Goal: Understand process/instructions: Learn about a topic

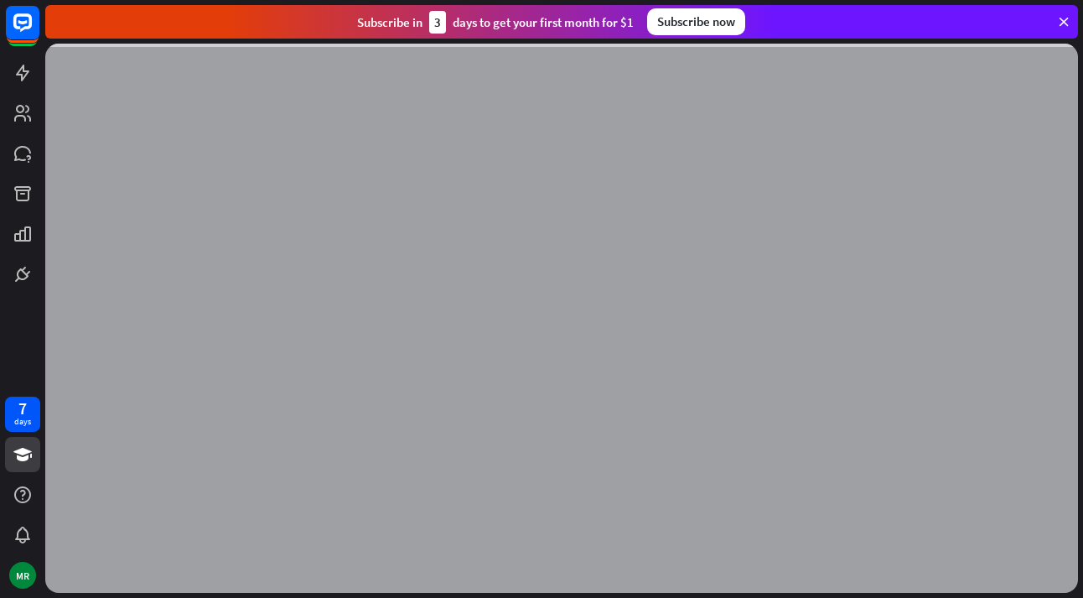
click at [1072, 19] on div "Subscribe [DATE] to get your first month for $1 Subscribe now" at bounding box center [561, 22] width 1033 height 34
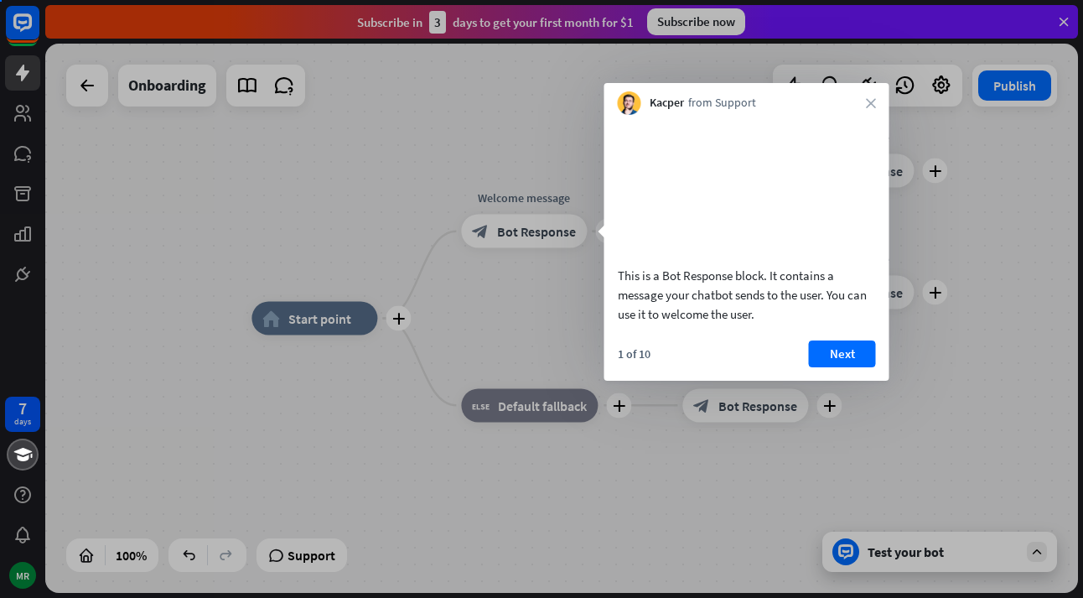
click at [1061, 20] on div "7 days MR close Product Help First steps Get started with ChatBot Help Center F…" at bounding box center [541, 299] width 1083 height 598
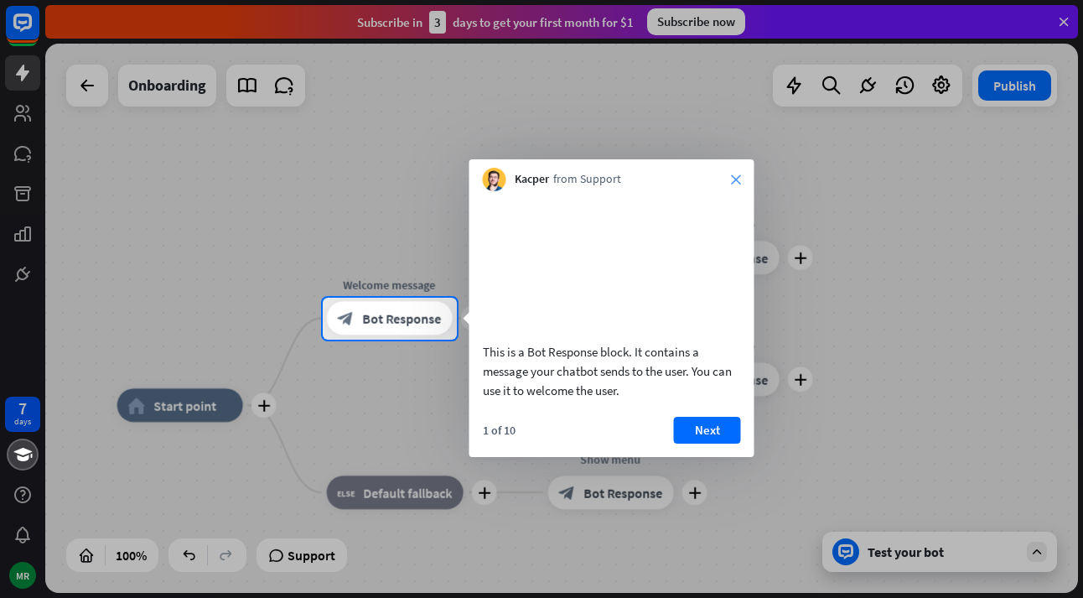
click at [735, 183] on icon "close" at bounding box center [736, 179] width 10 height 10
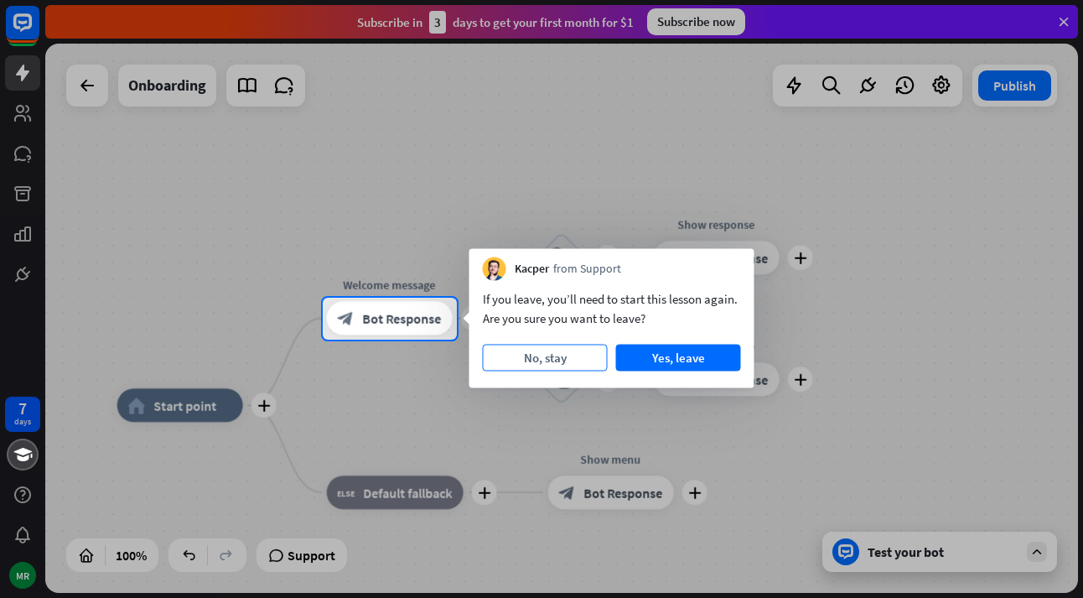
click at [582, 356] on button "No, stay" at bounding box center [545, 358] width 125 height 27
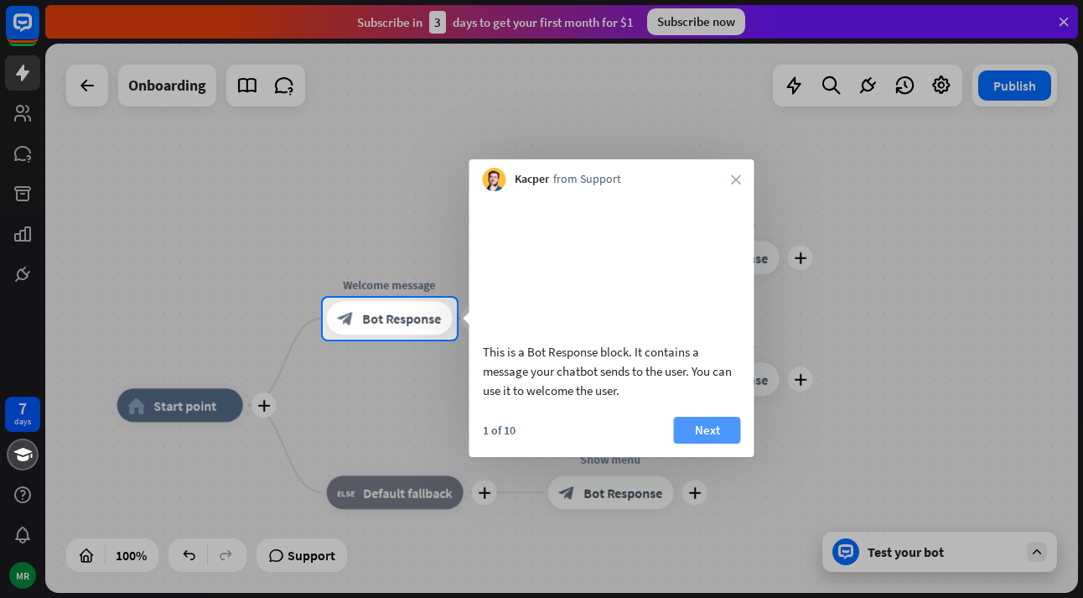
click at [709, 444] on button "Next" at bounding box center [707, 430] width 67 height 27
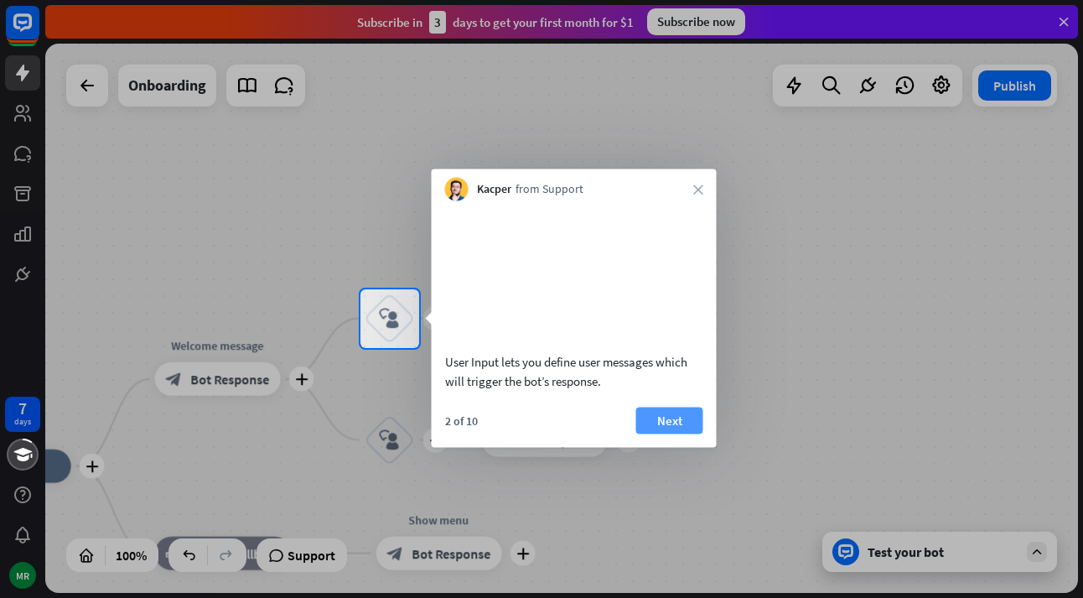
click at [656, 434] on button "Next" at bounding box center [669, 420] width 67 height 27
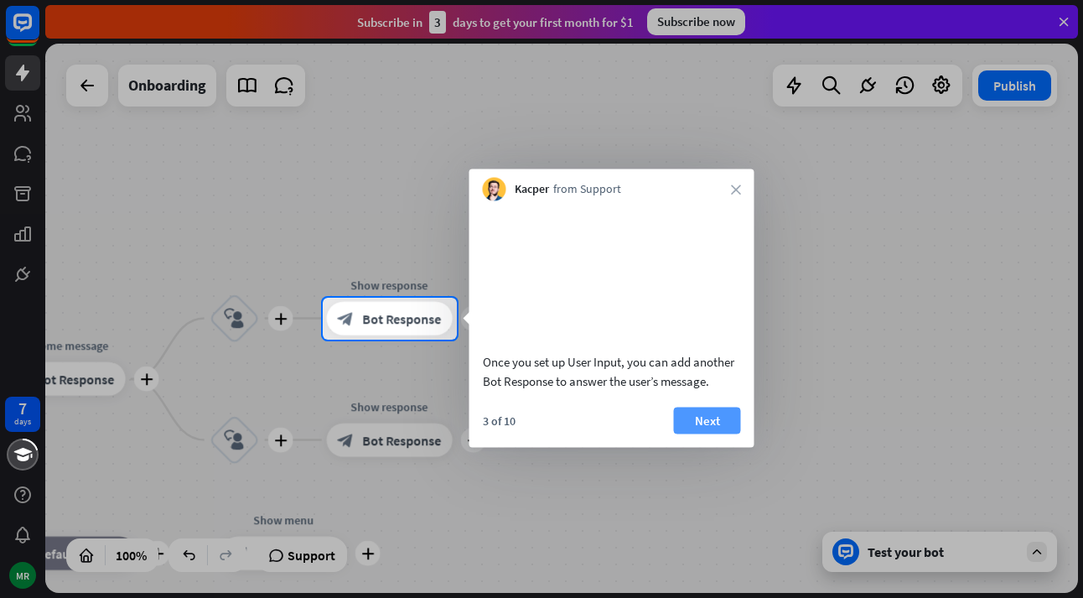
click at [698, 434] on button "Next" at bounding box center [707, 420] width 67 height 27
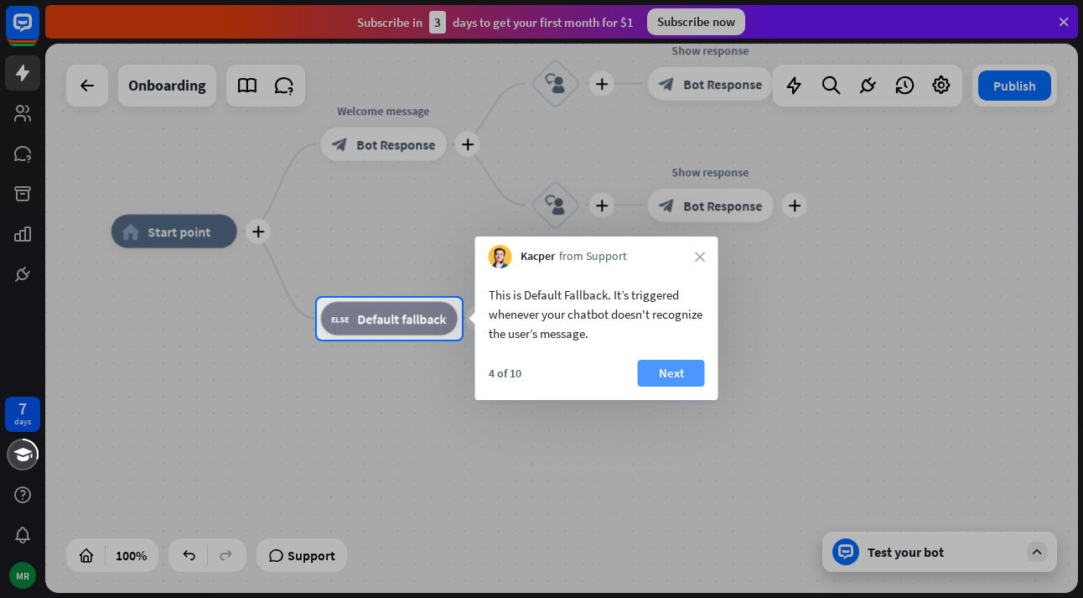
click at [672, 372] on button "Next" at bounding box center [671, 373] width 67 height 27
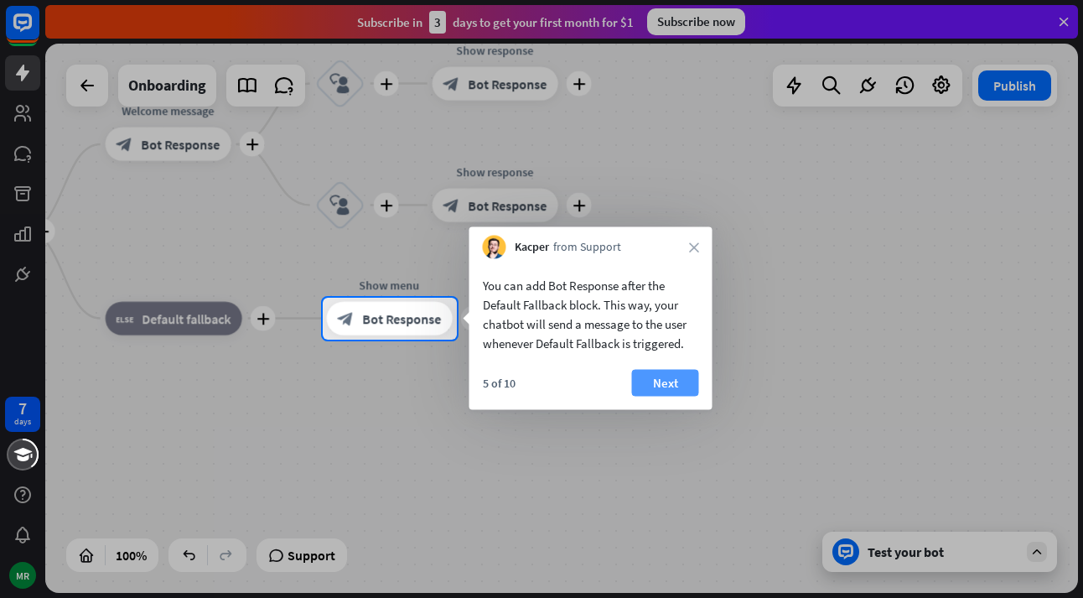
click at [681, 384] on button "Next" at bounding box center [665, 383] width 67 height 27
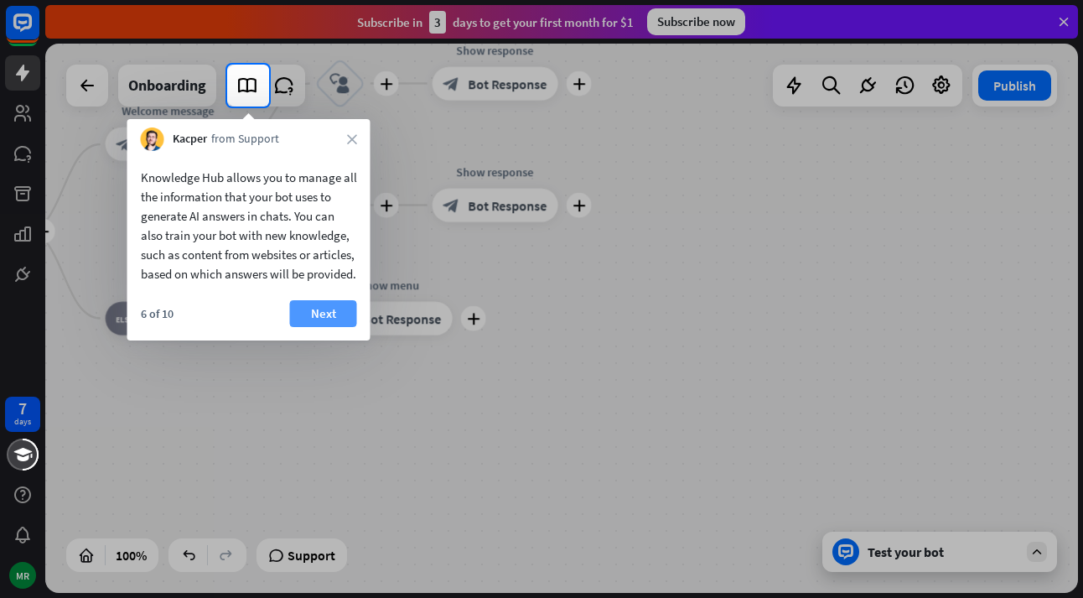
click at [303, 327] on button "Next" at bounding box center [323, 313] width 67 height 27
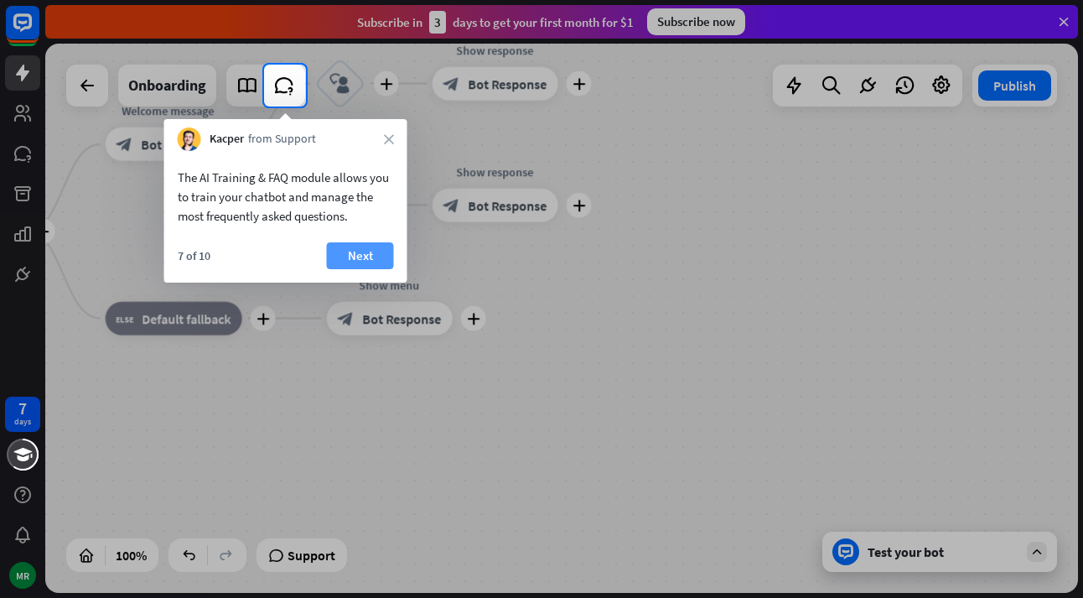
click at [361, 257] on button "Next" at bounding box center [360, 255] width 67 height 27
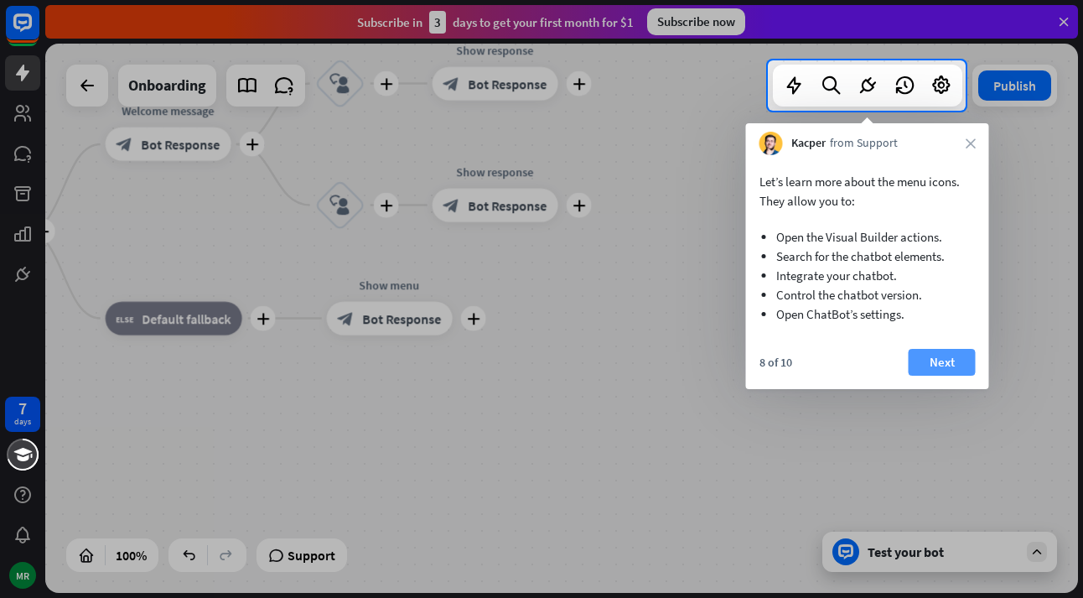
click at [930, 364] on button "Next" at bounding box center [942, 362] width 67 height 27
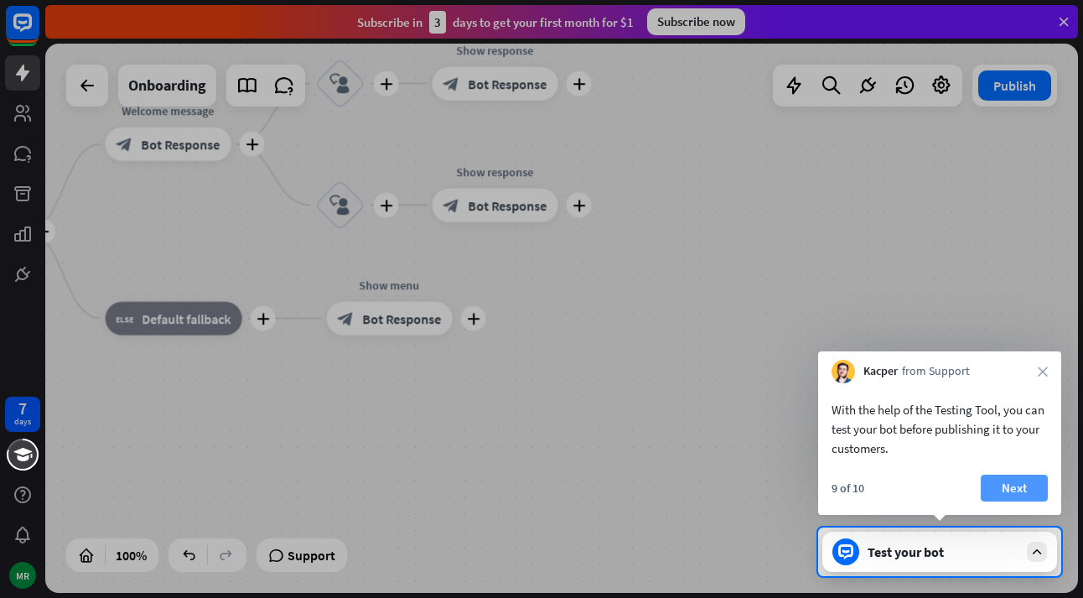
click at [1020, 487] on button "Next" at bounding box center [1014, 488] width 67 height 27
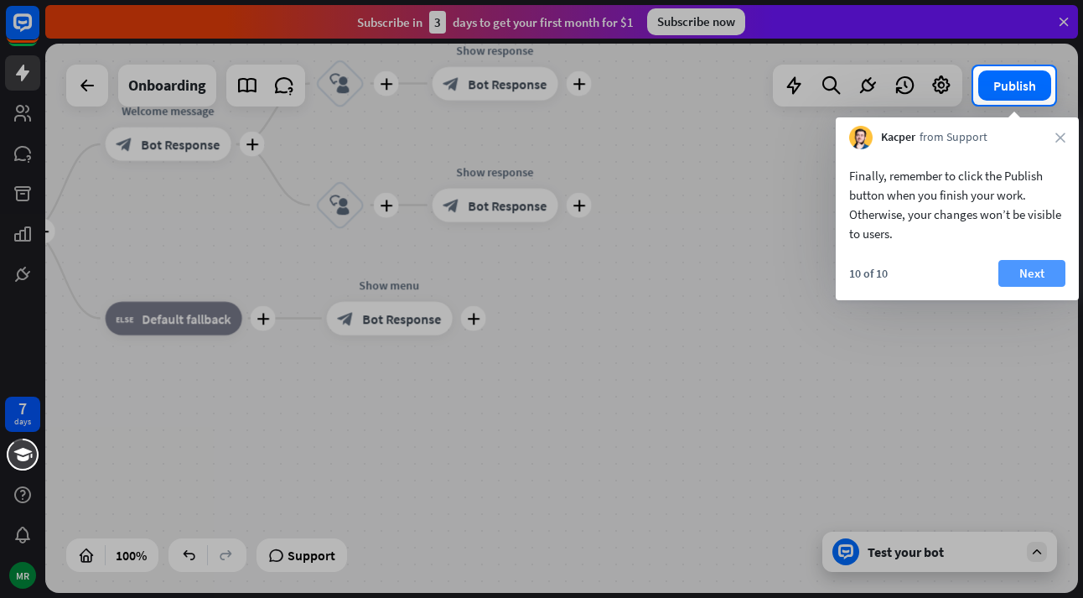
click at [1030, 274] on button "Next" at bounding box center [1032, 273] width 67 height 27
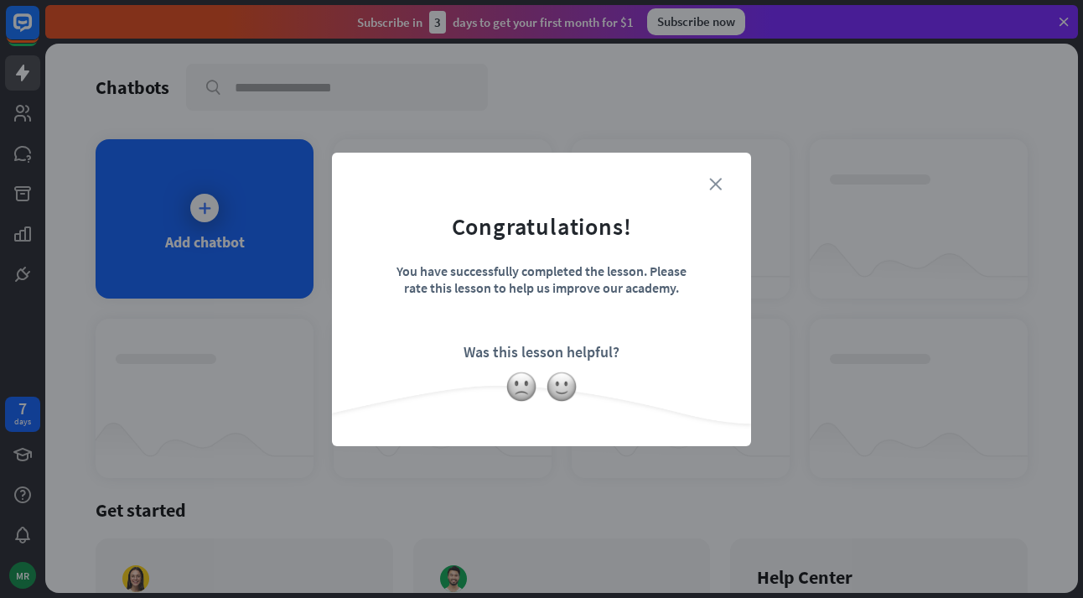
click at [720, 186] on icon "close" at bounding box center [715, 184] width 13 height 13
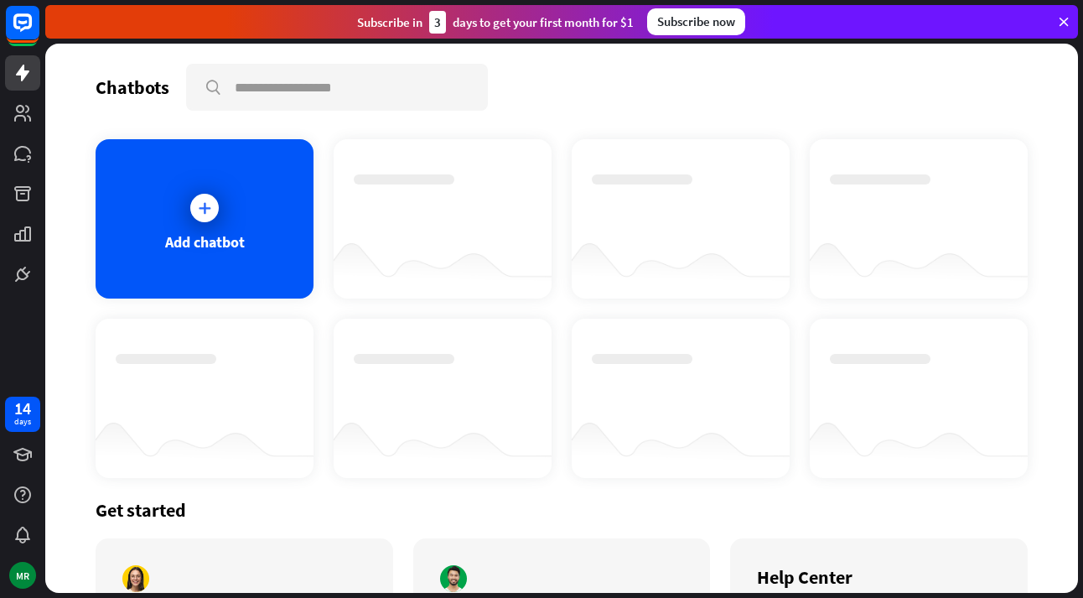
click at [1065, 21] on icon at bounding box center [1064, 21] width 15 height 15
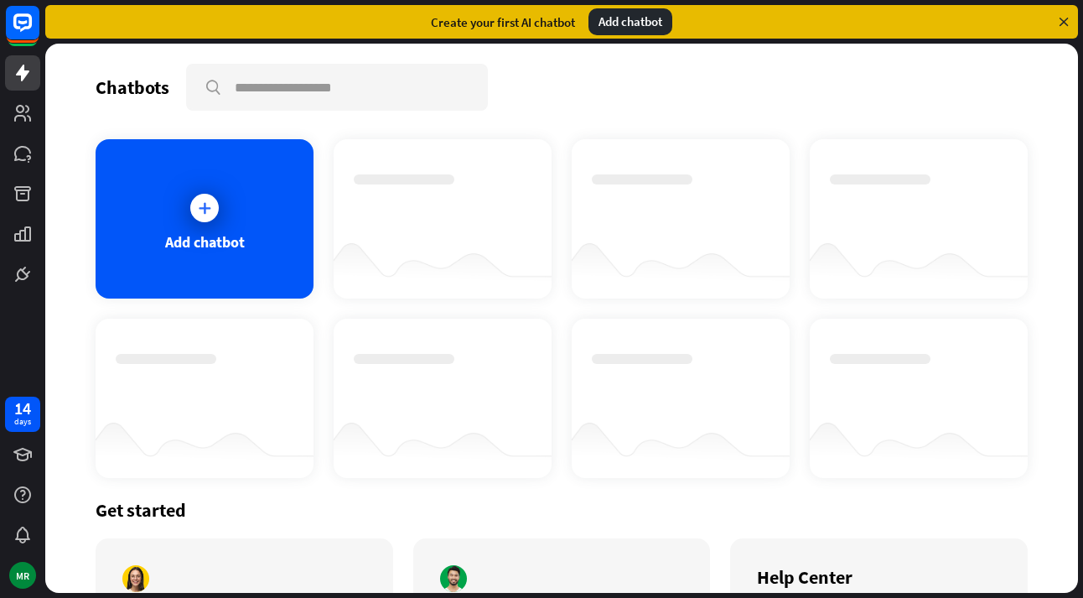
click at [1067, 21] on icon at bounding box center [1064, 21] width 15 height 15
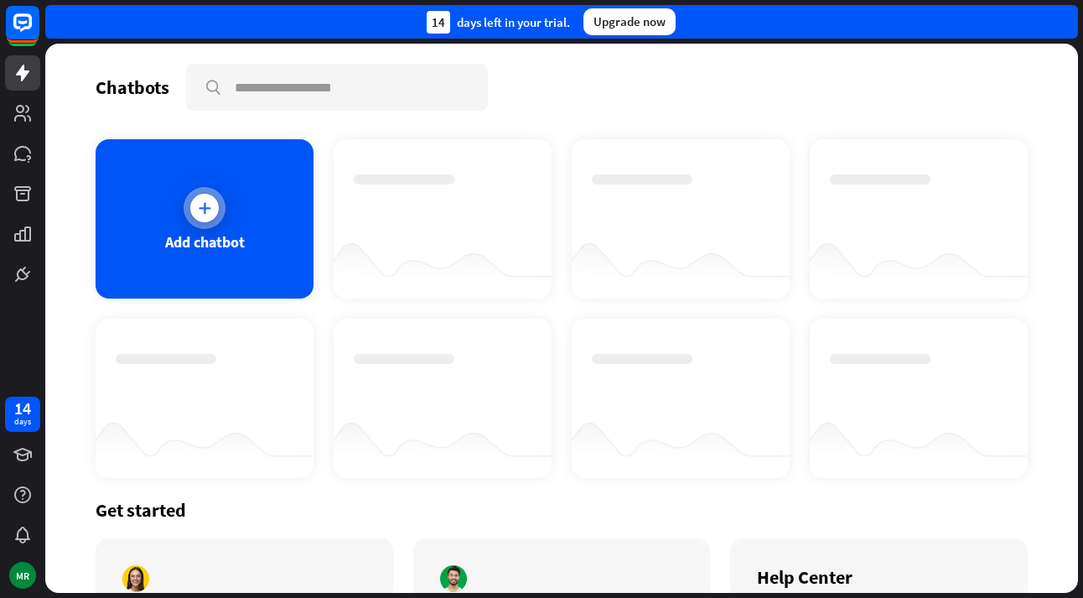
click at [207, 210] on icon at bounding box center [204, 208] width 17 height 17
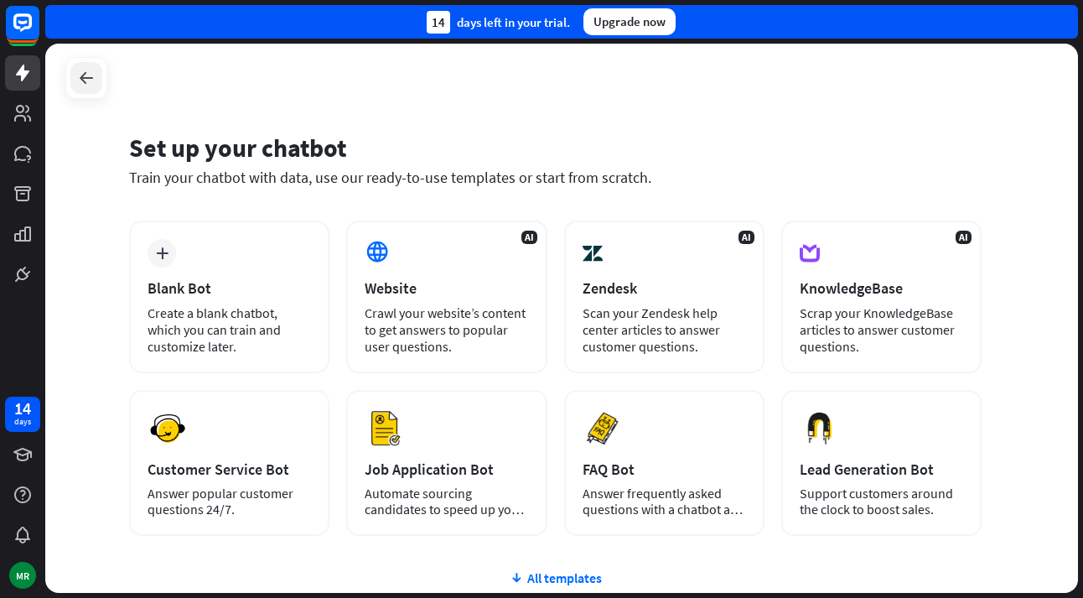
click at [81, 71] on icon at bounding box center [86, 78] width 20 height 20
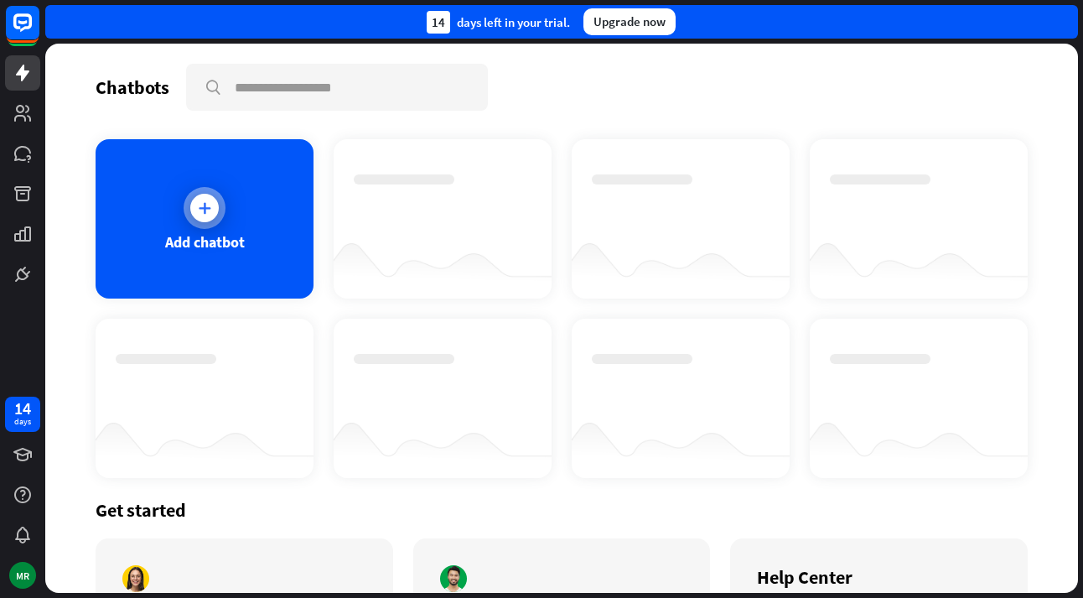
click at [241, 208] on div "Add chatbot" at bounding box center [205, 218] width 218 height 159
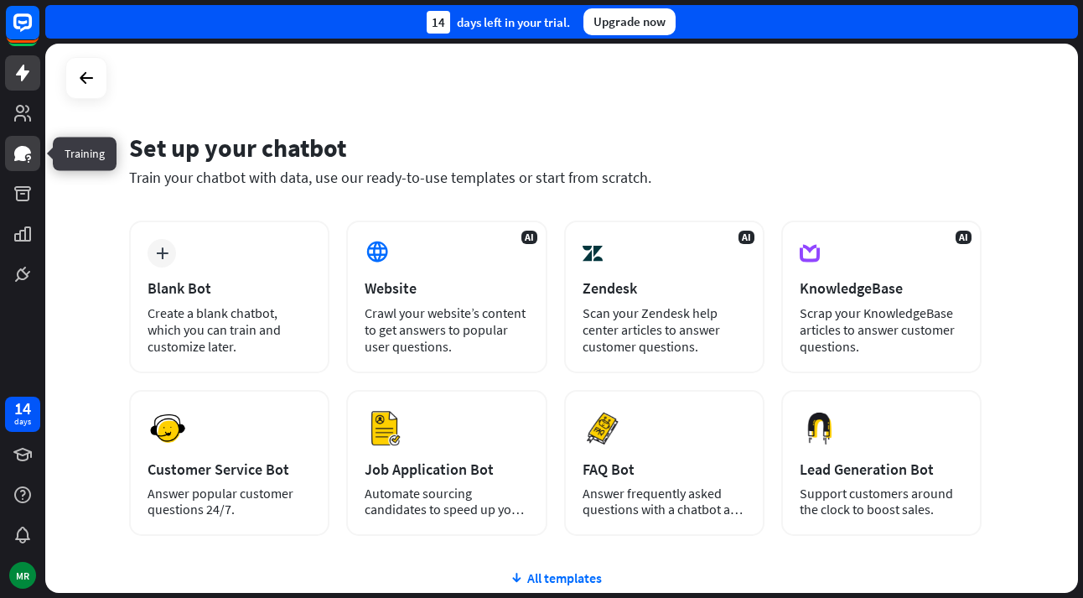
click at [24, 154] on icon at bounding box center [22, 153] width 17 height 15
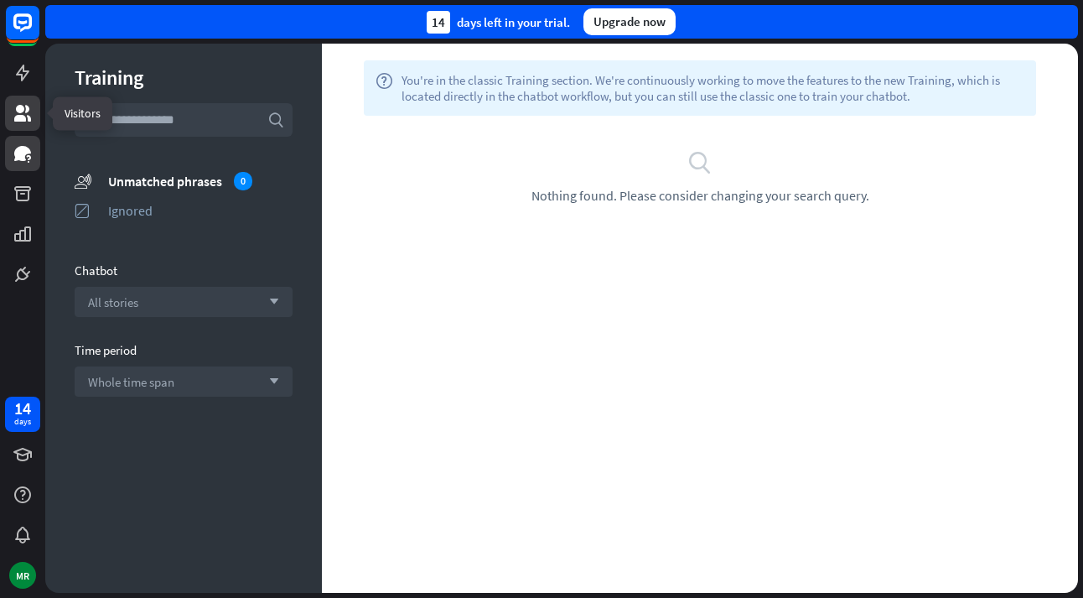
click at [18, 116] on icon at bounding box center [22, 113] width 17 height 17
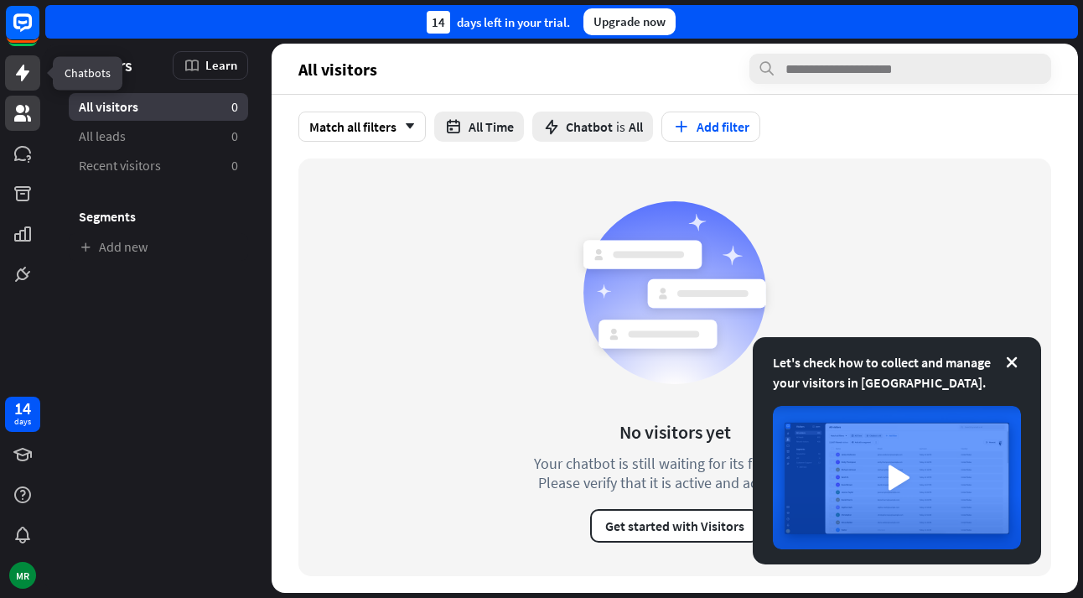
click at [21, 69] on icon at bounding box center [22, 73] width 13 height 17
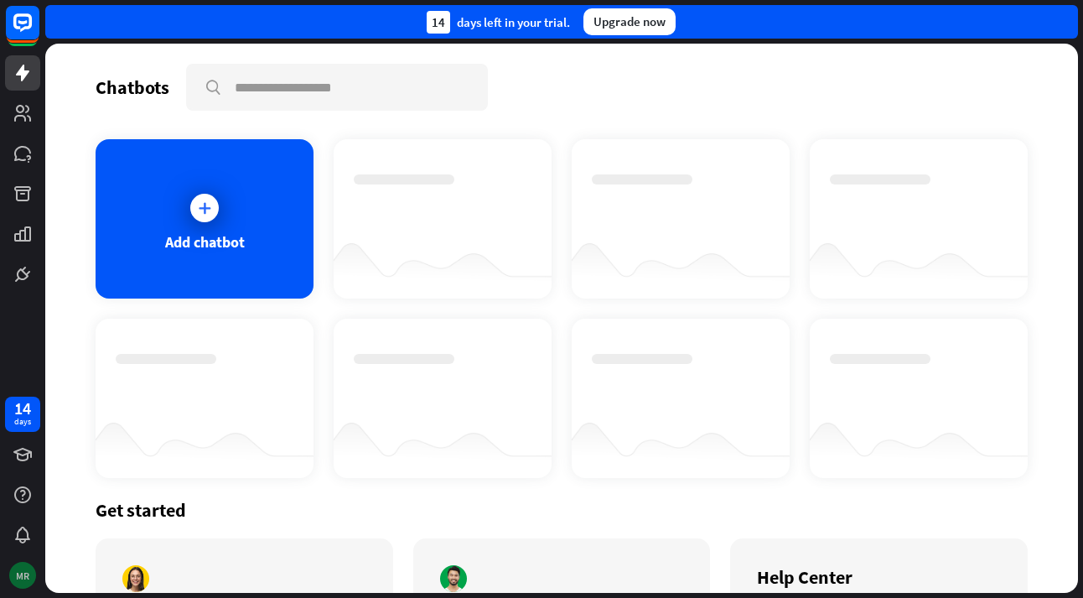
click at [29, 571] on div "MR" at bounding box center [22, 575] width 27 height 27
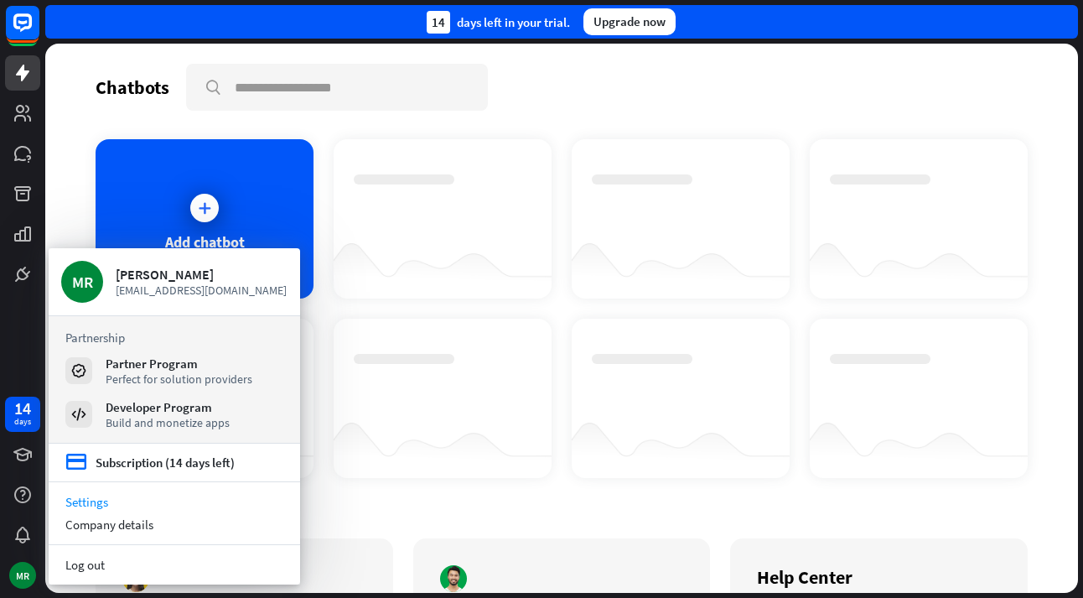
click at [93, 494] on link "Settings" at bounding box center [175, 502] width 252 height 23
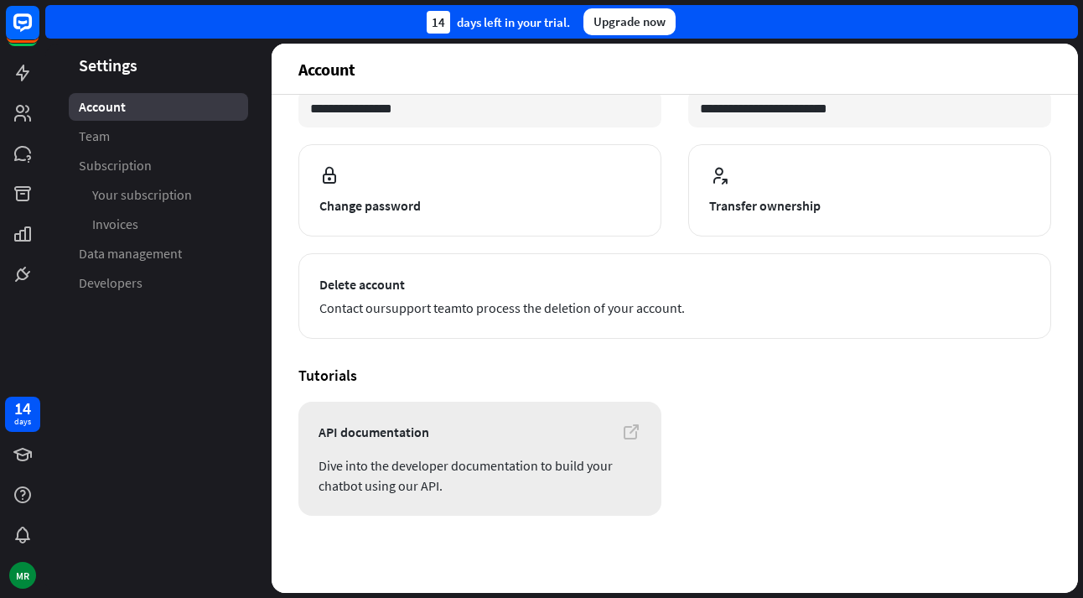
scroll to position [146, 0]
click at [18, 105] on icon at bounding box center [23, 113] width 20 height 20
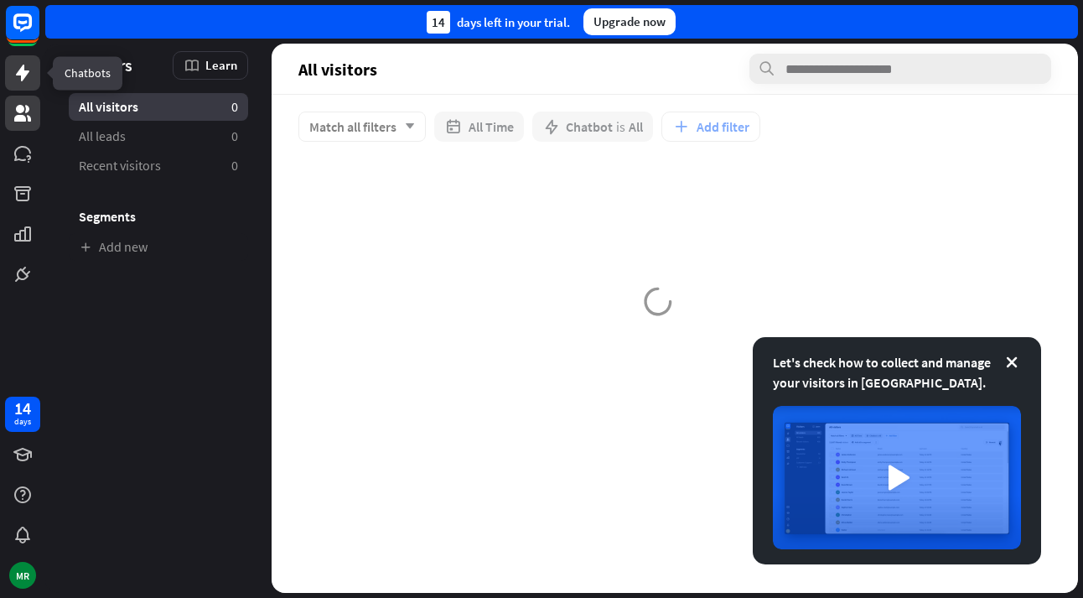
click at [31, 74] on icon at bounding box center [23, 73] width 20 height 20
